Goal: Task Accomplishment & Management: Complete application form

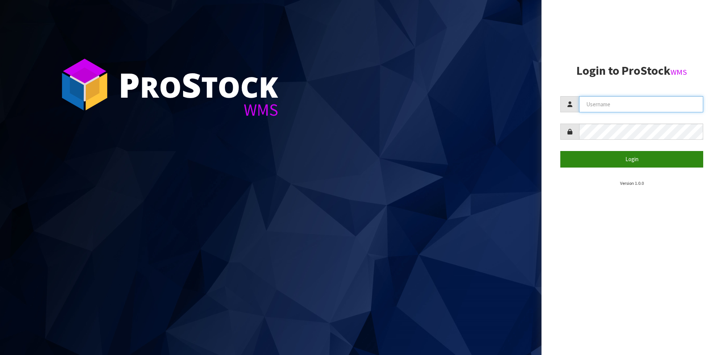
type input "YOURREFORMER"
click at [638, 152] on button "Login" at bounding box center [631, 159] width 143 height 16
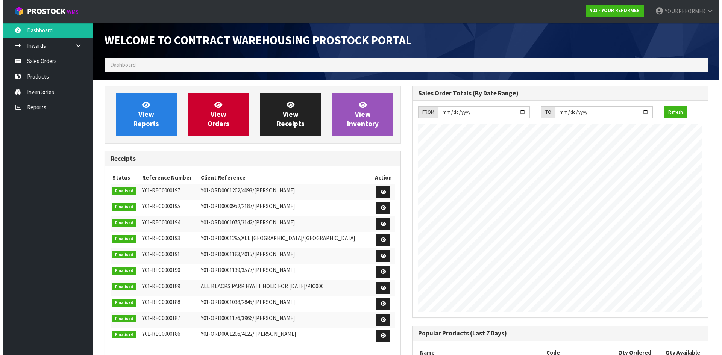
scroll to position [393, 307]
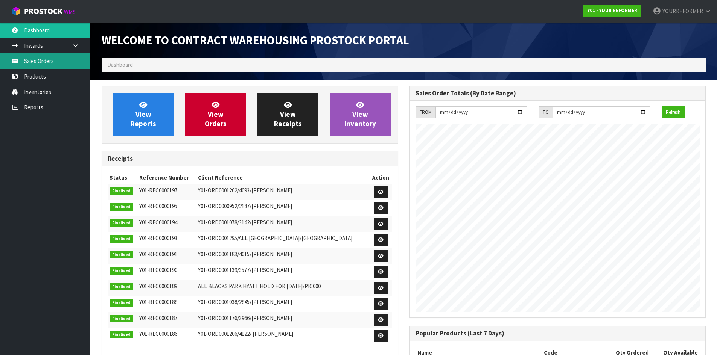
click at [55, 61] on link "Sales Orders" at bounding box center [45, 60] width 90 height 15
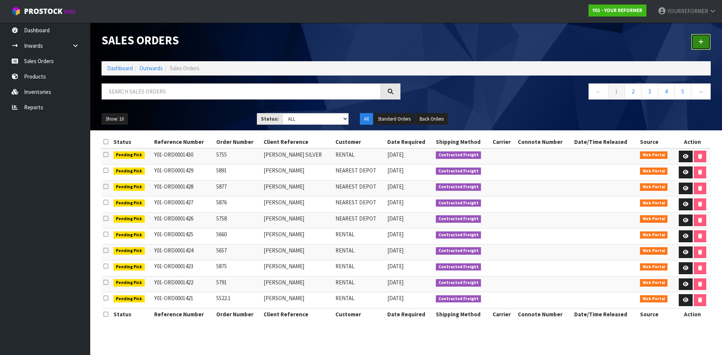
click at [703, 41] on icon at bounding box center [701, 42] width 5 height 6
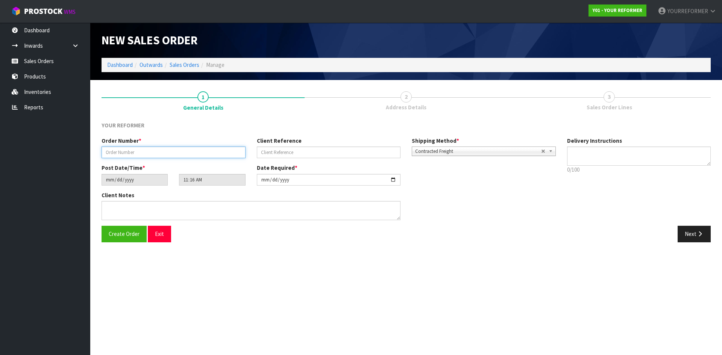
click at [206, 154] on input "text" at bounding box center [174, 153] width 144 height 12
paste input "5587"
type input "5587"
drag, startPoint x: 317, startPoint y: 152, endPoint x: 343, endPoint y: 152, distance: 26.3
click at [317, 152] on input "text" at bounding box center [329, 153] width 144 height 12
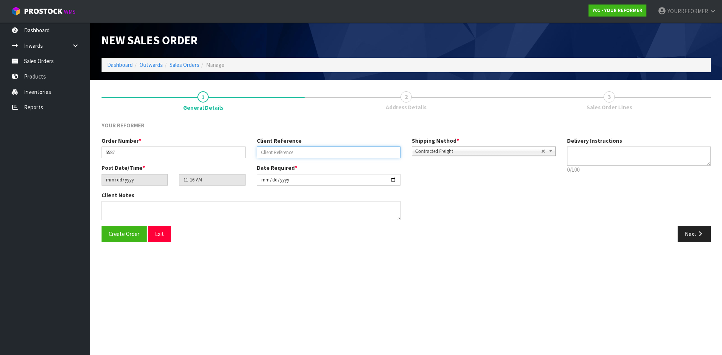
paste input "[PERSON_NAME]"
type input "[PERSON_NAME]"
click at [608, 156] on textarea at bounding box center [639, 156] width 144 height 19
click at [591, 157] on textarea at bounding box center [639, 156] width 144 height 19
paste textarea "[PHONE_NUMBER]"
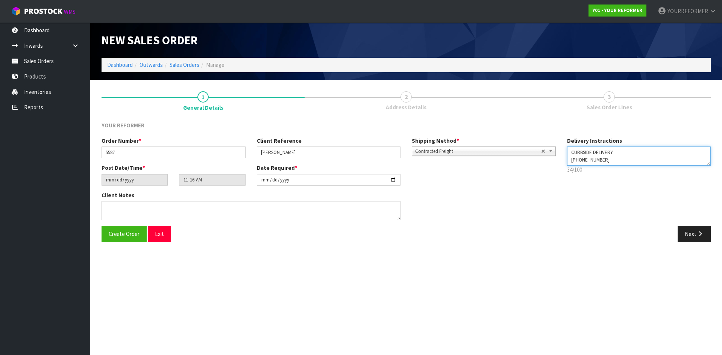
type textarea "CURBSIDE DELIVERY [PHONE_NUMBER]"
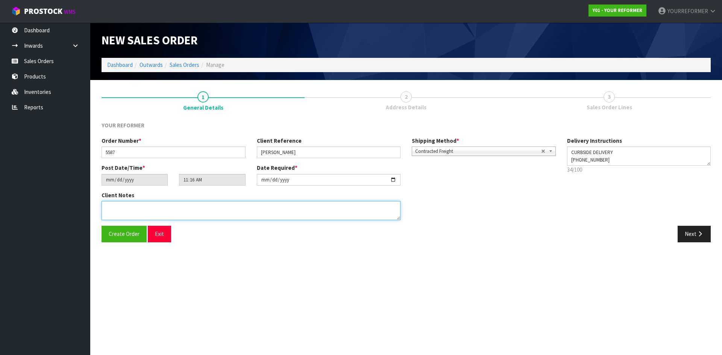
click at [175, 215] on textarea at bounding box center [251, 210] width 299 height 19
paste textarea "[PERSON_NAME] STUDIO 18 HEALTH CLUB [STREET_ADDRESS] [PHONE_NUMBER]"
type textarea "[PERSON_NAME] STUDIO 18 HEALTH CLUB [STREET_ADDRESS] [PHONE_NUMBER]"
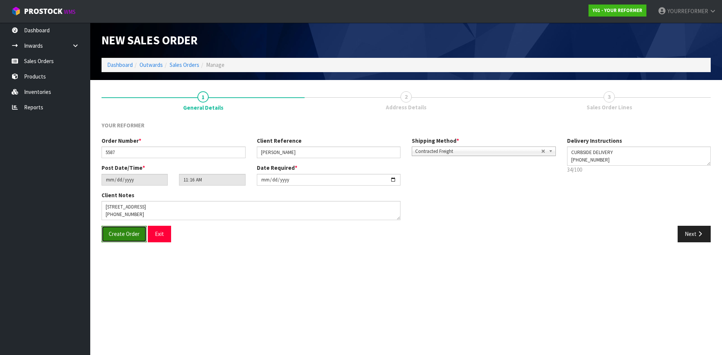
click at [108, 238] on button "Create Order" at bounding box center [124, 234] width 45 height 16
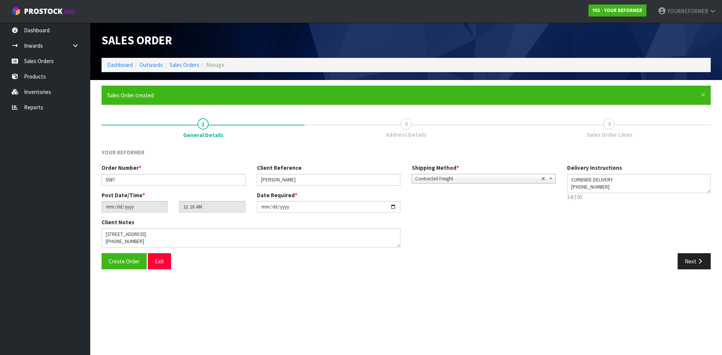
type input "13:16:00.000"
drag, startPoint x: 713, startPoint y: 46, endPoint x: 497, endPoint y: 45, distance: 216.3
click at [497, 45] on div "Y01-ORD0001431" at bounding box center [561, 40] width 310 height 35
copy span "Y01-ORD0001431"
click at [702, 263] on icon "button" at bounding box center [700, 262] width 7 height 6
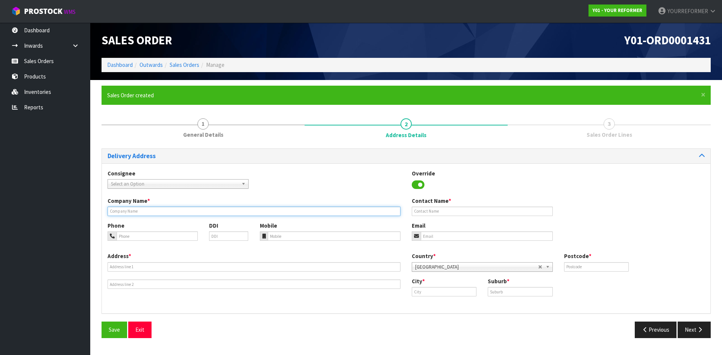
click at [128, 216] on input "text" at bounding box center [254, 211] width 293 height 9
type input "CURBSIDE"
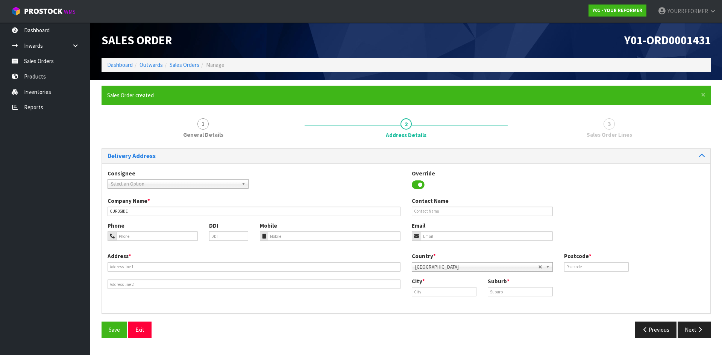
click at [277, 229] on div "Mobile" at bounding box center [330, 231] width 152 height 19
click at [277, 234] on input "tel" at bounding box center [334, 236] width 133 height 9
paste input "[PHONE_NUMBER]"
type input "[PHONE_NUMBER]"
drag, startPoint x: 131, startPoint y: 264, endPoint x: 9, endPoint y: 265, distance: 121.1
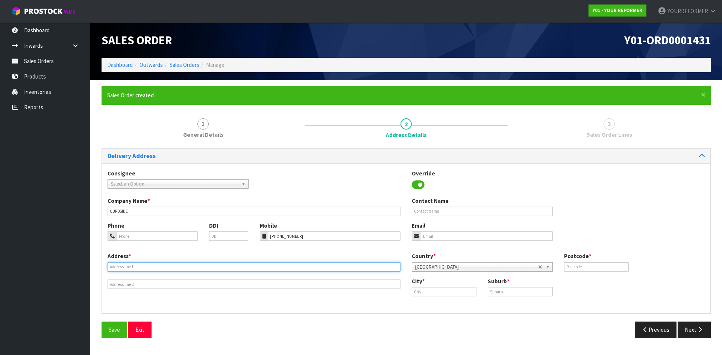
click at [130, 264] on input "text" at bounding box center [254, 267] width 293 height 9
paste input "STUDIO 18 HEALTH CLUB [STREET_ADDRESS]"
type input "STUDIO 18 HEALTH CLUB [STREET_ADDRESS]"
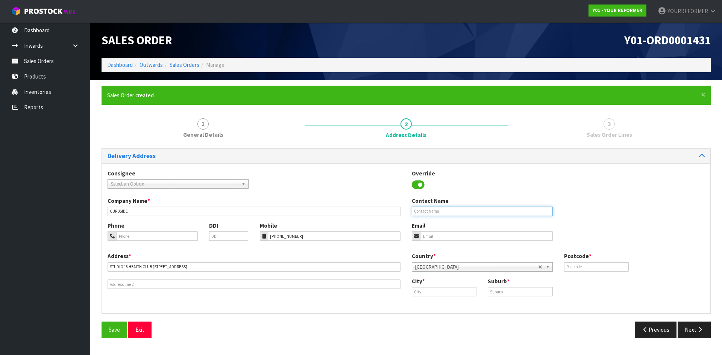
drag, startPoint x: 428, startPoint y: 209, endPoint x: 340, endPoint y: 221, distance: 89.5
click at [427, 210] on input "text" at bounding box center [482, 211] width 141 height 9
paste input "[PERSON_NAME]"
type input "[PERSON_NAME]"
click at [492, 234] on input "email" at bounding box center [487, 236] width 132 height 9
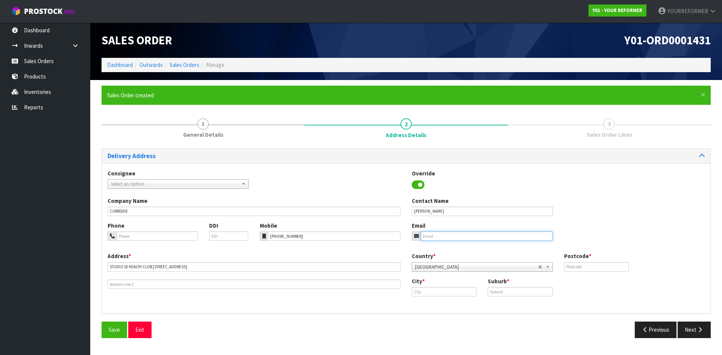
paste input "[EMAIL_ADDRESS][DOMAIN_NAME]"
type input "[EMAIL_ADDRESS][DOMAIN_NAME]"
click at [612, 268] on input "text" at bounding box center [596, 267] width 65 height 9
paste input "3116"
type input "3116"
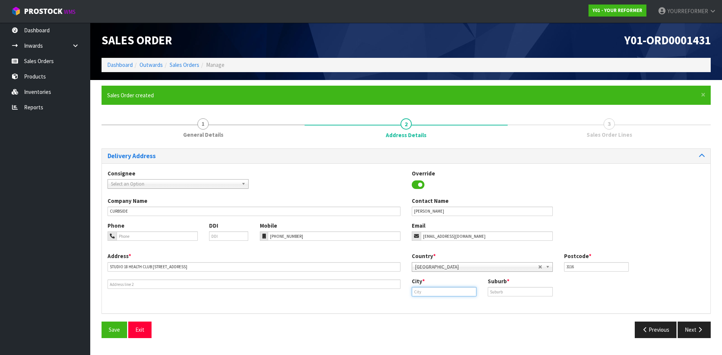
click at [416, 293] on input "text" at bounding box center [444, 291] width 65 height 9
paste input "[GEOGRAPHIC_DATA]"
type input "[GEOGRAPHIC_DATA]"
click at [460, 304] on strong "[GEOGRAPHIC_DATA]" at bounding box center [447, 304] width 55 height 7
drag, startPoint x: 544, startPoint y: 295, endPoint x: 551, endPoint y: 294, distance: 7.6
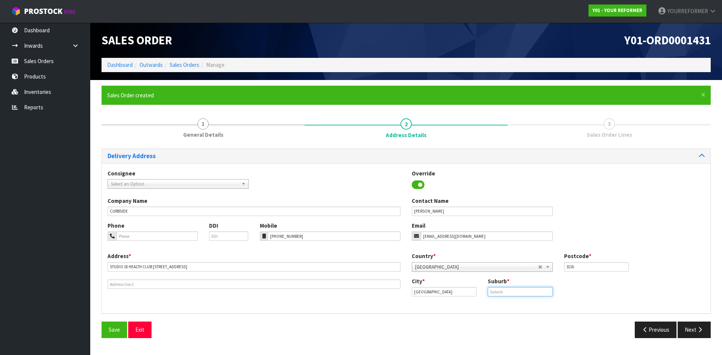
click at [544, 295] on input "text" at bounding box center [520, 291] width 65 height 9
paste input "BOP"
type input "BOP"
click at [697, 332] on icon "button" at bounding box center [700, 330] width 7 height 6
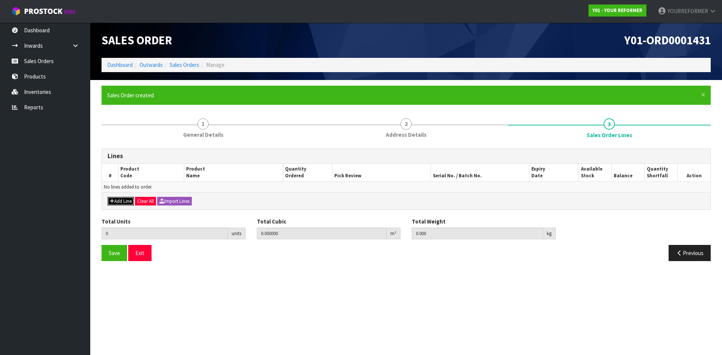
click at [114, 200] on button "Add Line" at bounding box center [121, 201] width 26 height 9
type input "0"
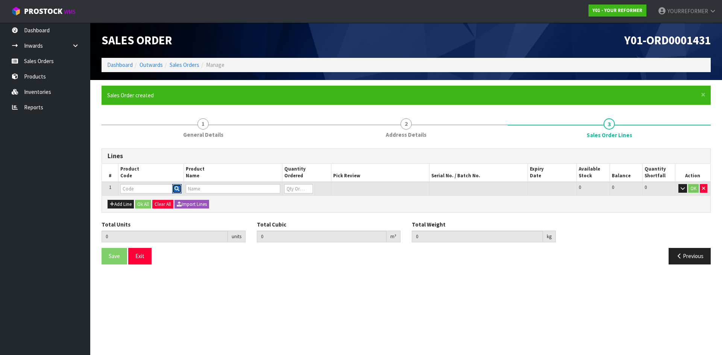
drag, startPoint x: 174, startPoint y: 187, endPoint x: 185, endPoint y: 189, distance: 11.8
click at [174, 187] on button "button" at bounding box center [176, 189] width 9 height 10
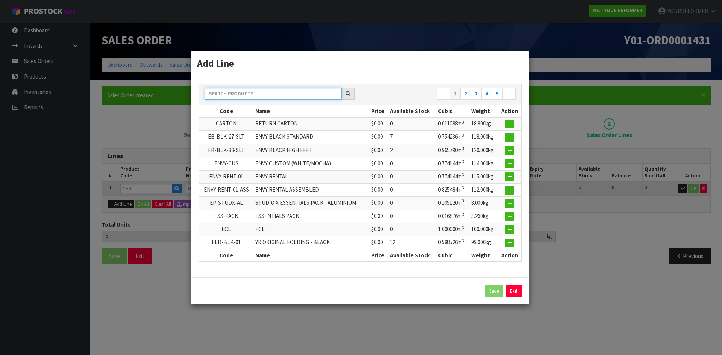
click at [236, 98] on input "text" at bounding box center [273, 94] width 137 height 12
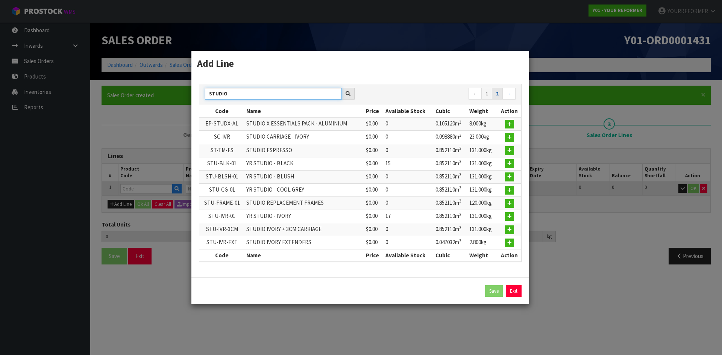
type input "STUDIO"
drag, startPoint x: 497, startPoint y: 94, endPoint x: 408, endPoint y: 123, distance: 93.4
click at [497, 94] on link "2" at bounding box center [497, 94] width 11 height 12
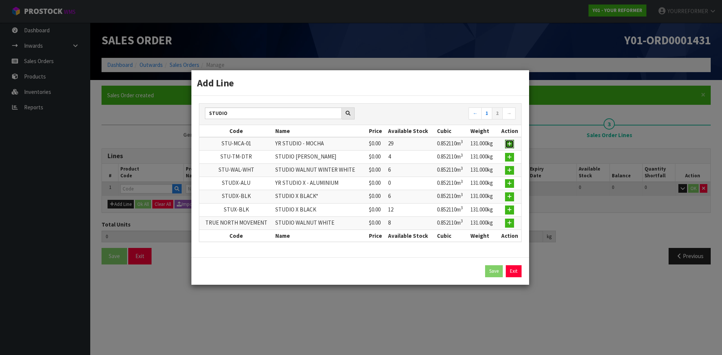
click at [511, 143] on icon "button" at bounding box center [509, 144] width 5 height 5
type input "0.000000"
type input "0.000"
type input "STU-MCA-01"
type input "YR STUDIO - MOCHA"
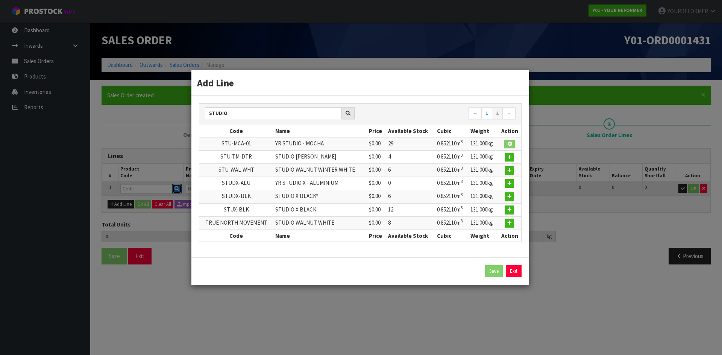
type input "0"
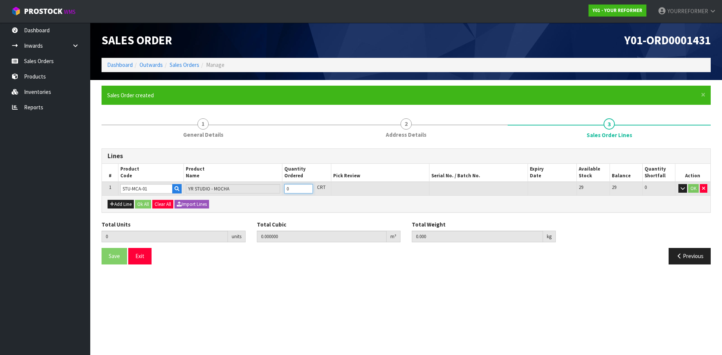
type input "1"
type input "0.85211"
type input "131"
type input "1"
click at [308, 187] on input "1" at bounding box center [298, 188] width 29 height 9
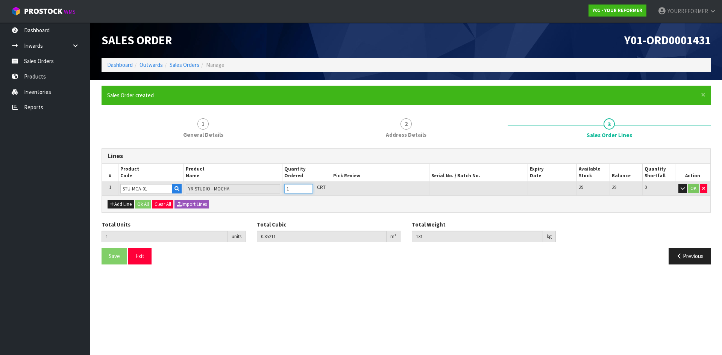
type input "2"
type input "1.70422"
type input "262"
type input "2"
click at [308, 187] on input "2" at bounding box center [298, 188] width 29 height 9
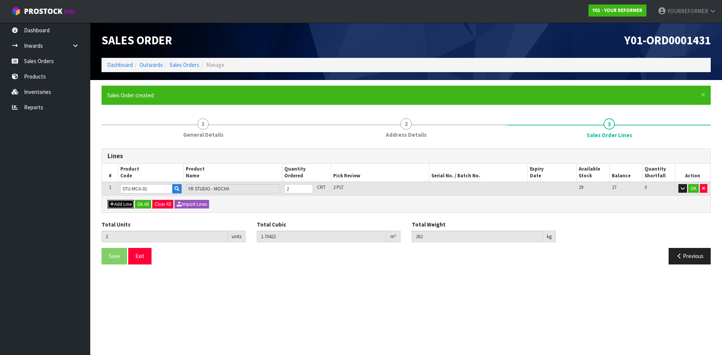
click at [123, 203] on button "Add Line" at bounding box center [121, 204] width 26 height 9
type input "0"
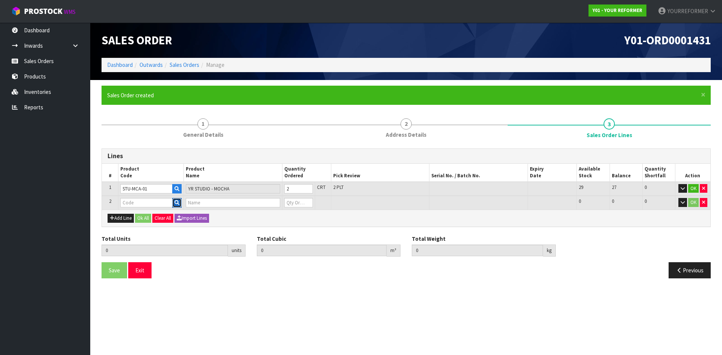
click at [176, 203] on icon "button" at bounding box center [177, 203] width 5 height 5
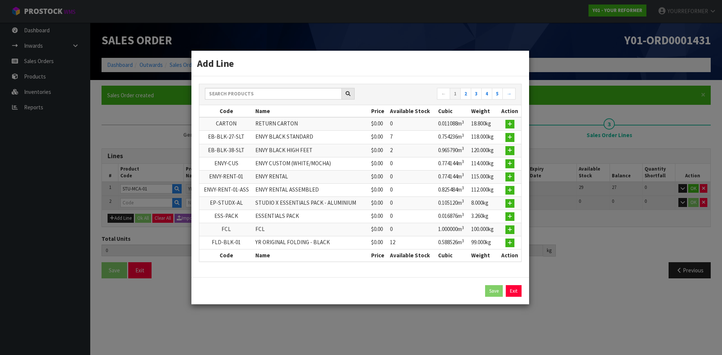
click at [277, 100] on div "← 1 2 3 4 5 →" at bounding box center [360, 94] width 322 height 13
click at [274, 96] on input "text" at bounding box center [273, 94] width 137 height 12
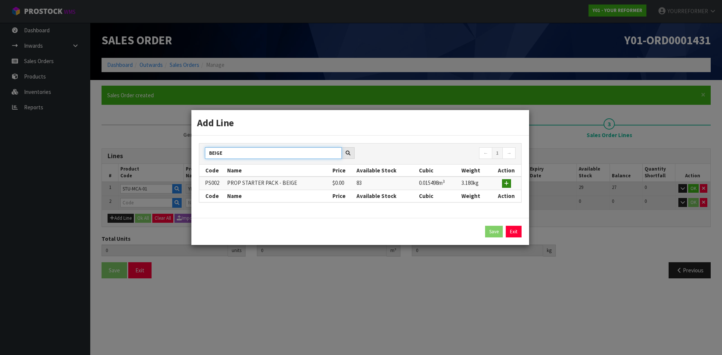
type input "BEIGE"
click at [510, 183] on button "button" at bounding box center [506, 183] width 9 height 9
type input "2"
type input "1.70422"
type input "262"
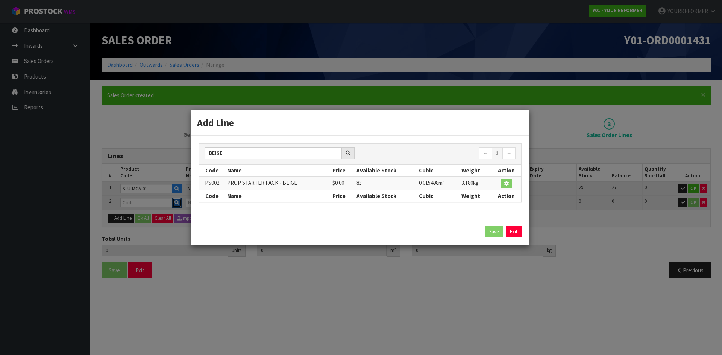
type input "PS002"
type input "PROP STARTER PACK - BEIGE"
type input "0"
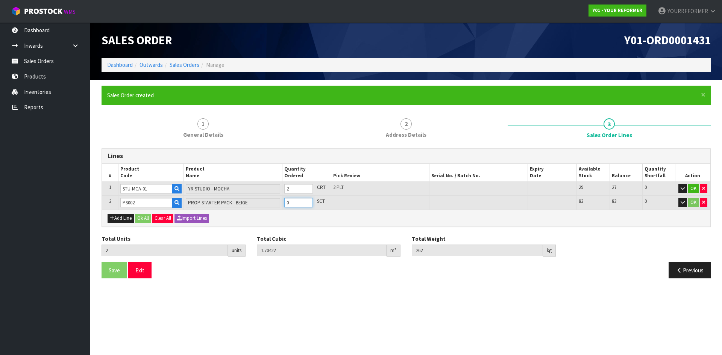
type input "3"
type input "1.719718"
type input "265.18"
type input "1"
click at [306, 202] on input "1" at bounding box center [298, 202] width 29 height 9
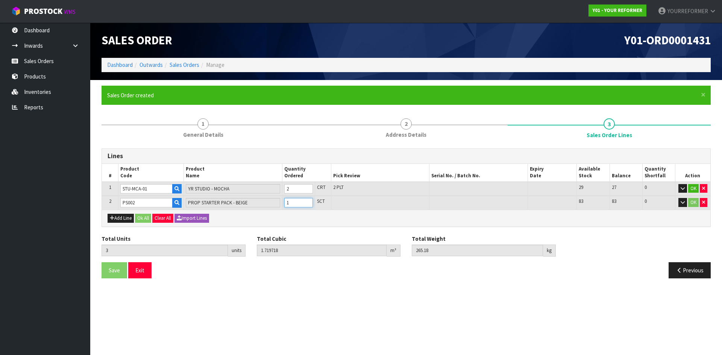
type input "4"
type input "1.735216"
type input "268.36"
type input "2"
click at [306, 202] on input "2" at bounding box center [298, 202] width 29 height 9
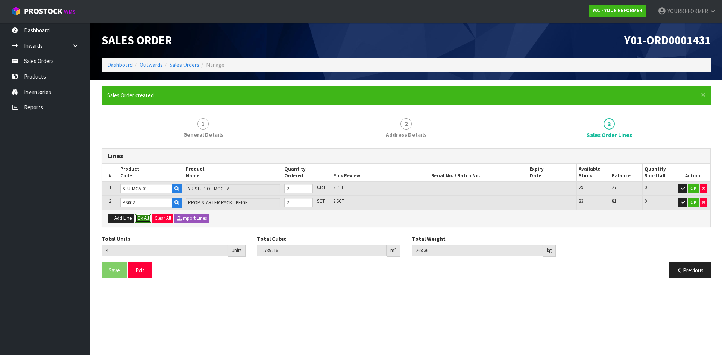
click at [142, 221] on button "Ok All" at bounding box center [143, 218] width 16 height 9
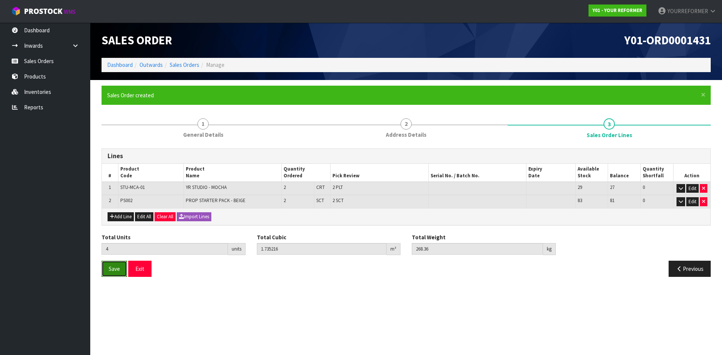
click at [112, 274] on button "Save" at bounding box center [115, 269] width 26 height 16
